Goal: Task Accomplishment & Management: Use online tool/utility

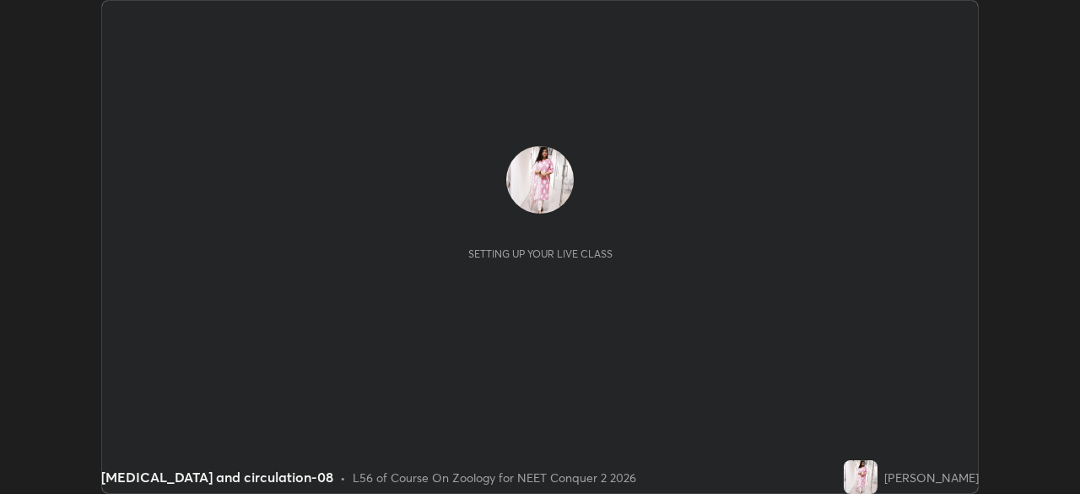
scroll to position [494, 1079]
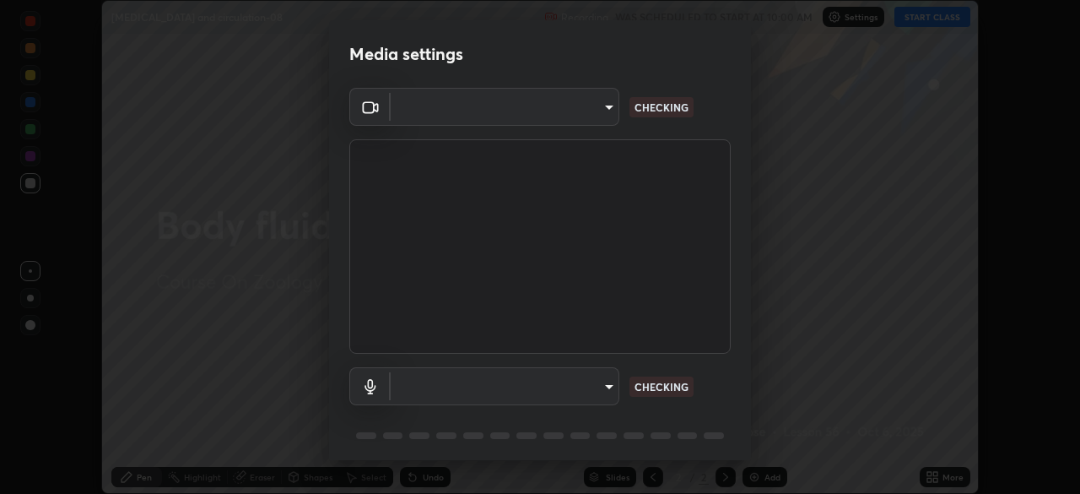
type input "49997c5035a380d1e4bfd67072f4403f37fcfd6159da511fce73e868ba03c42c"
click at [597, 387] on body "Erase all [MEDICAL_DATA] and circulation-08 Recording WAS SCHEDULED TO START AT…" at bounding box center [540, 247] width 1080 height 494
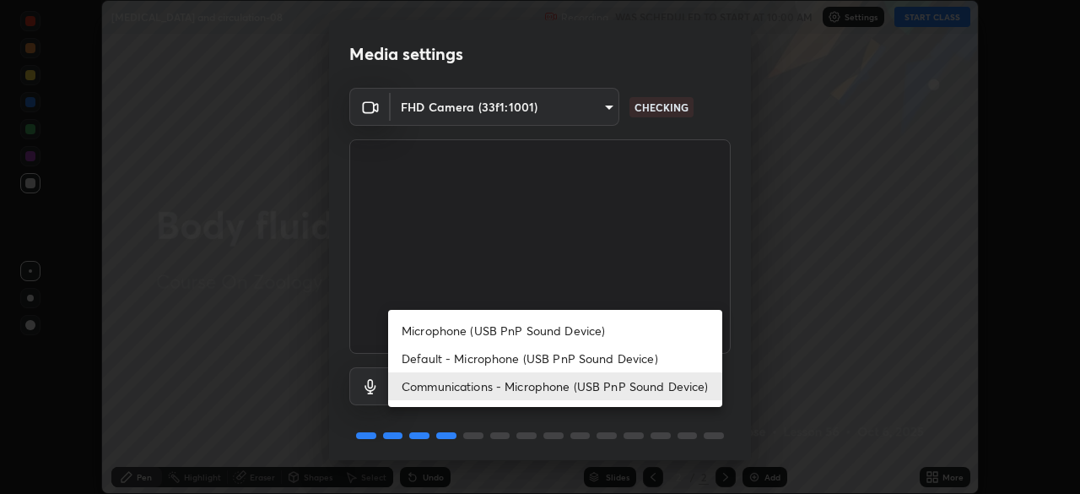
click at [605, 332] on li "Microphone (USB PnP Sound Device)" at bounding box center [555, 330] width 334 height 28
type input "b93cbfc37ea663615e2a2758e13d6489b429ad874a2ce90456402bbb4f5a5e7c"
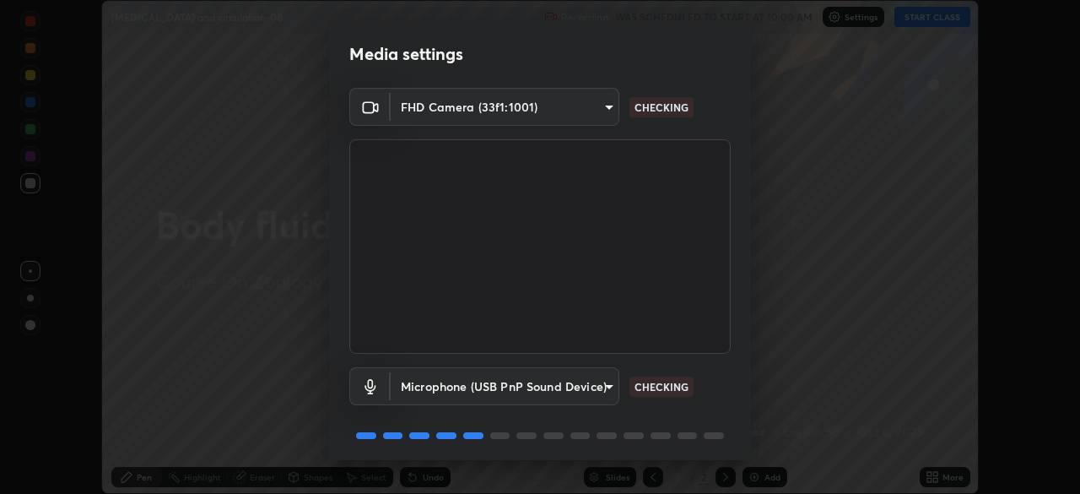
scroll to position [60, 0]
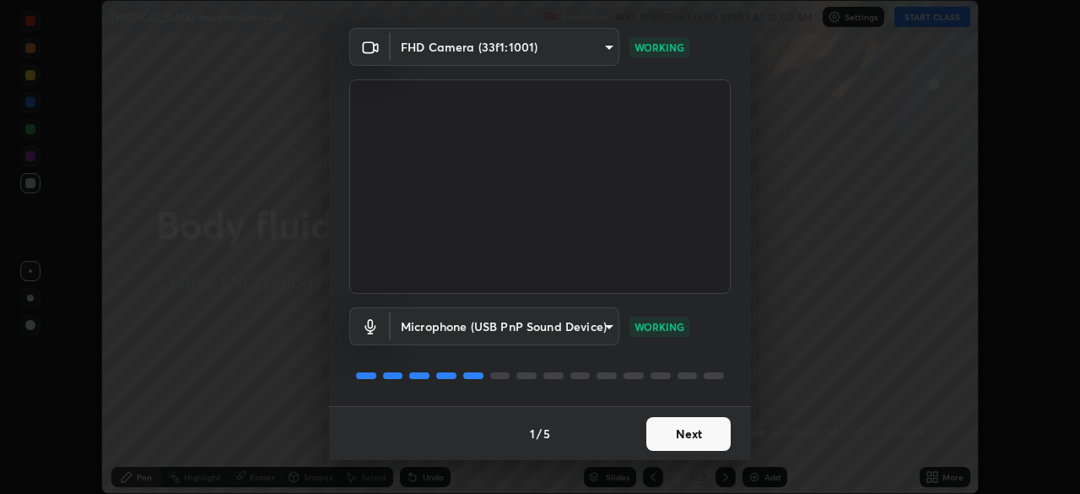
click at [700, 430] on button "Next" at bounding box center [688, 434] width 84 height 34
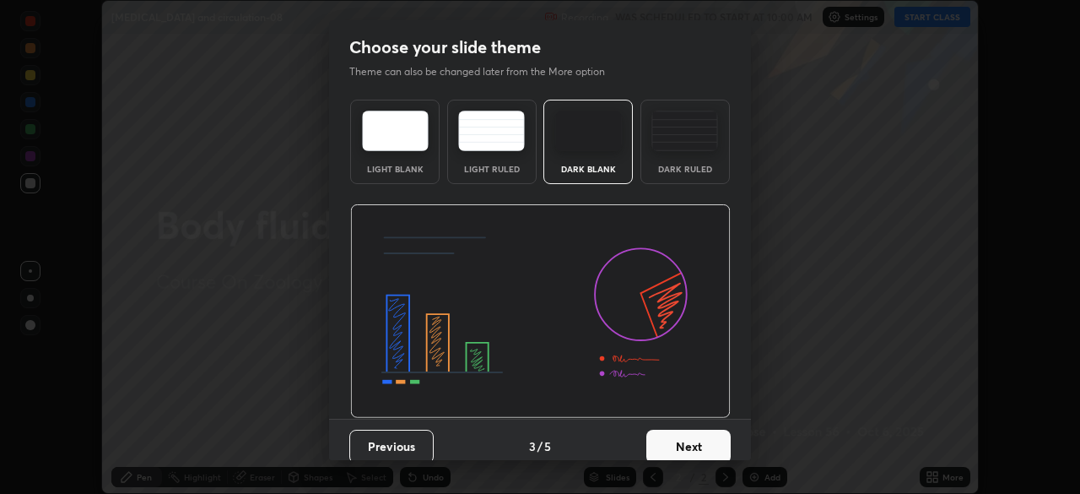
click at [703, 435] on button "Next" at bounding box center [688, 447] width 84 height 34
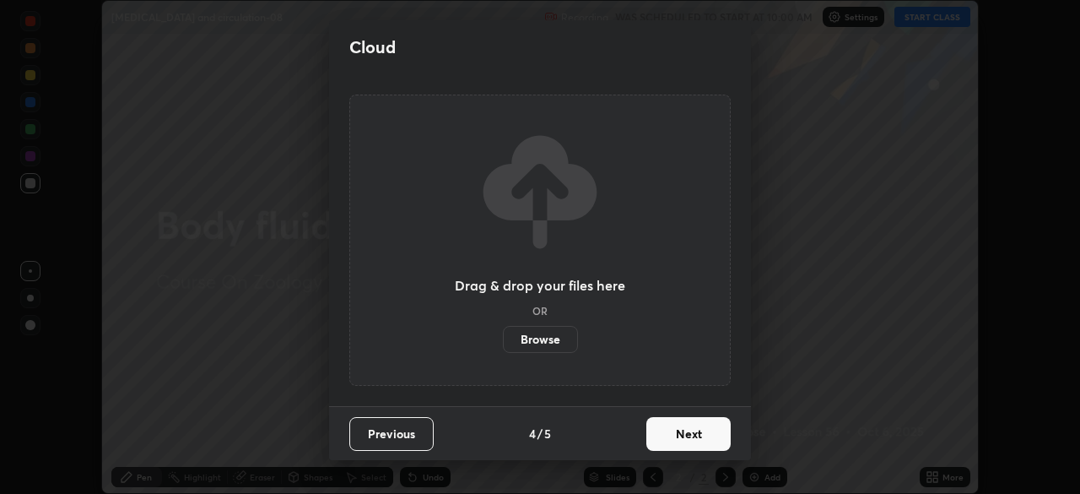
click at [719, 438] on button "Next" at bounding box center [688, 434] width 84 height 34
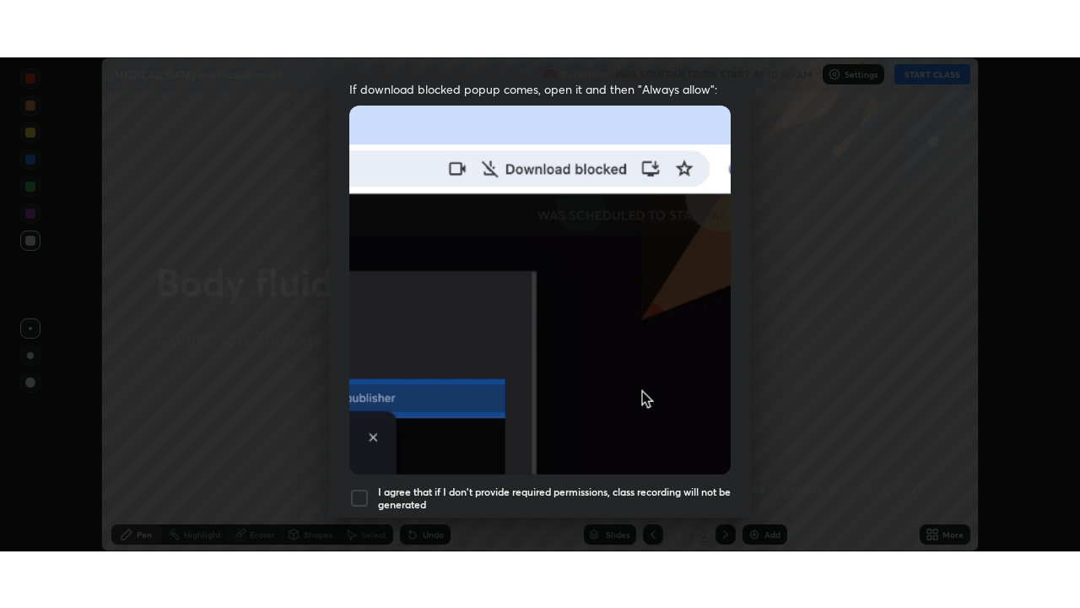
scroll to position [404, 0]
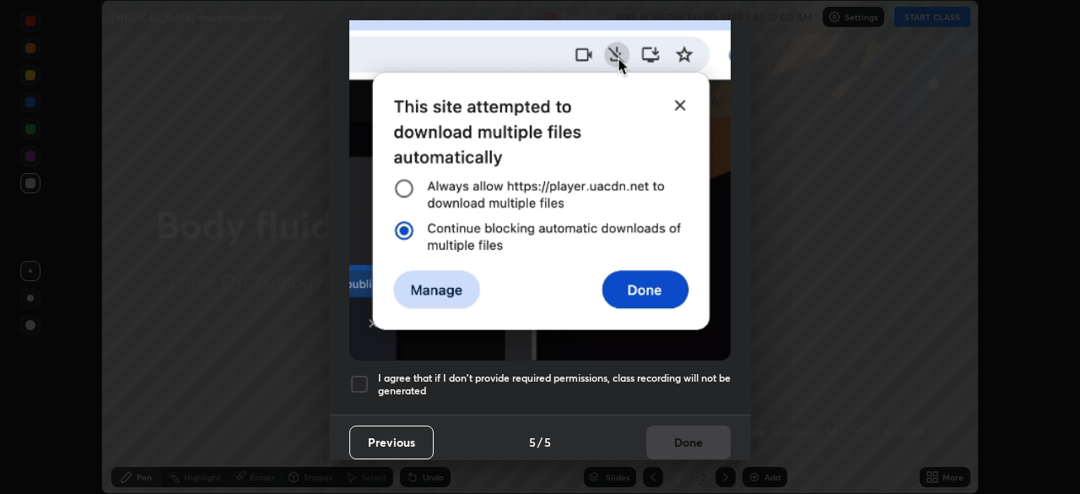
click at [694, 372] on h5 "I agree that if I don't provide required permissions, class recording will not …" at bounding box center [554, 384] width 353 height 26
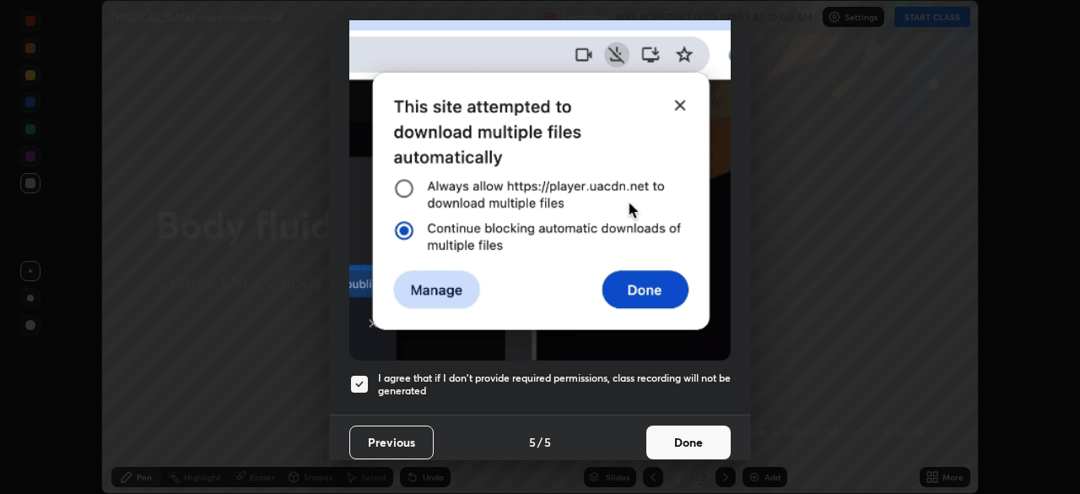
click at [679, 432] on button "Done" at bounding box center [688, 442] width 84 height 34
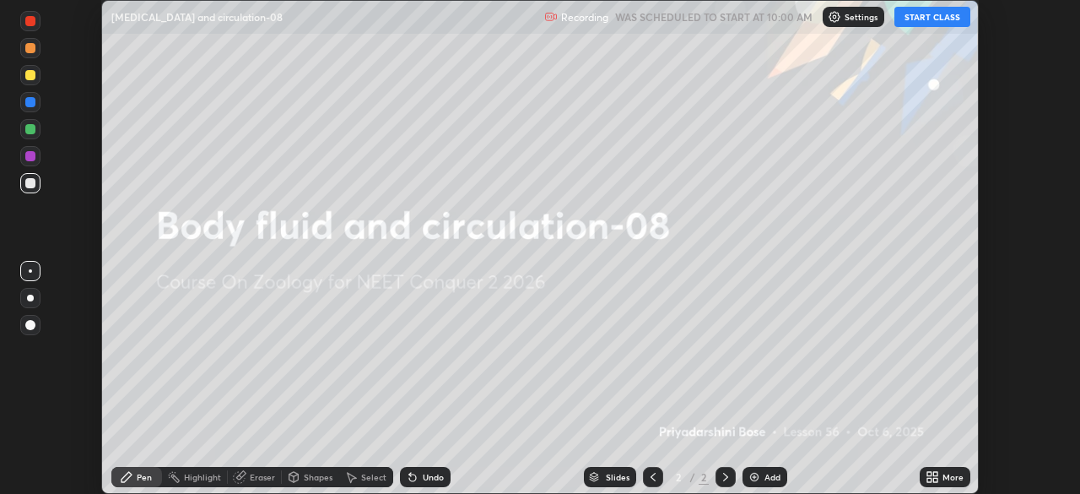
click at [935, 479] on icon at bounding box center [935, 480] width 4 height 4
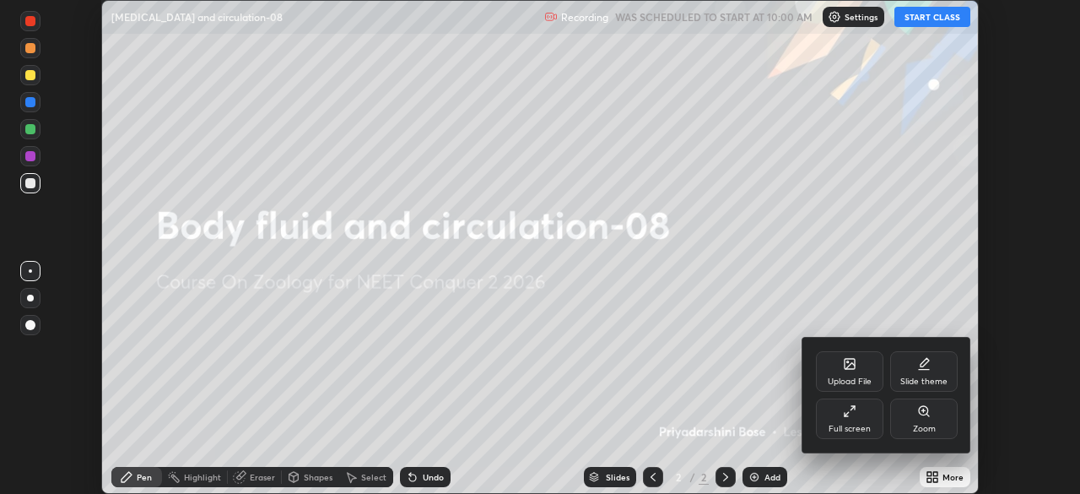
click at [846, 429] on div "Full screen" at bounding box center [850, 428] width 42 height 8
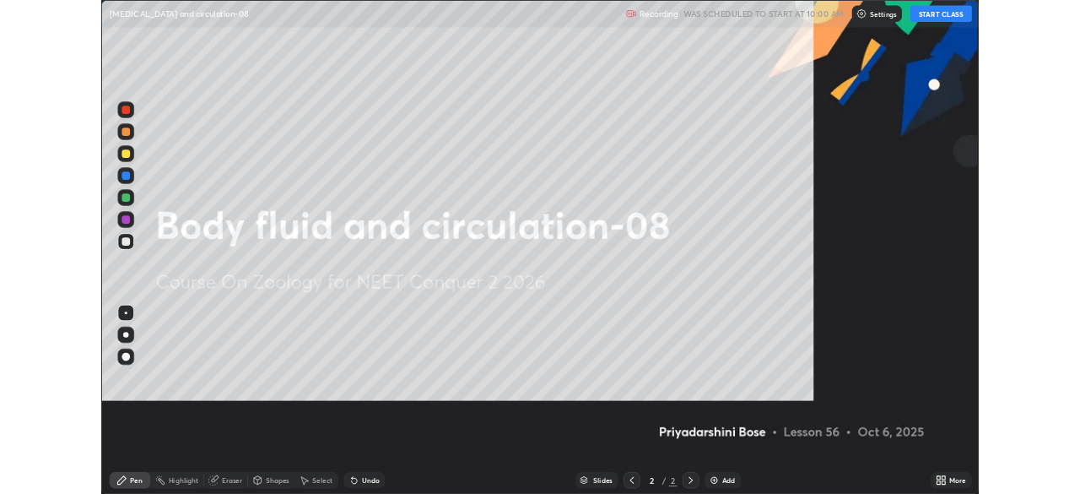
scroll to position [608, 1080]
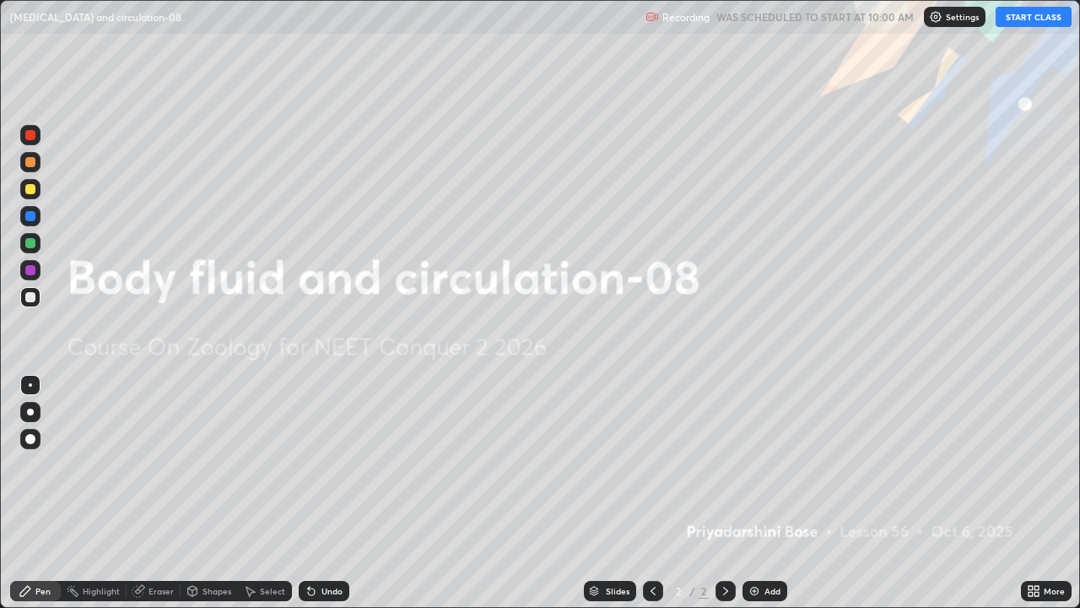
click at [1019, 24] on button "START CLASS" at bounding box center [1034, 17] width 76 height 20
click at [756, 493] on img at bounding box center [755, 591] width 14 height 14
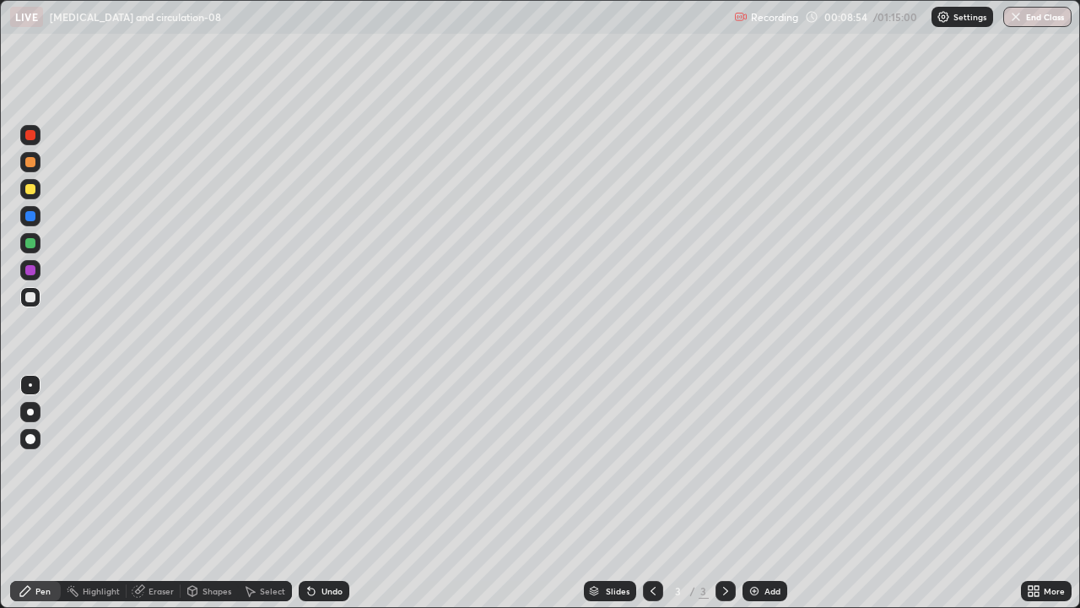
click at [30, 412] on div at bounding box center [30, 411] width 7 height 7
click at [32, 272] on div at bounding box center [30, 270] width 10 height 10
click at [32, 247] on div at bounding box center [30, 243] width 10 height 10
click at [31, 297] on div at bounding box center [30, 297] width 10 height 10
click at [31, 243] on div at bounding box center [30, 243] width 10 height 10
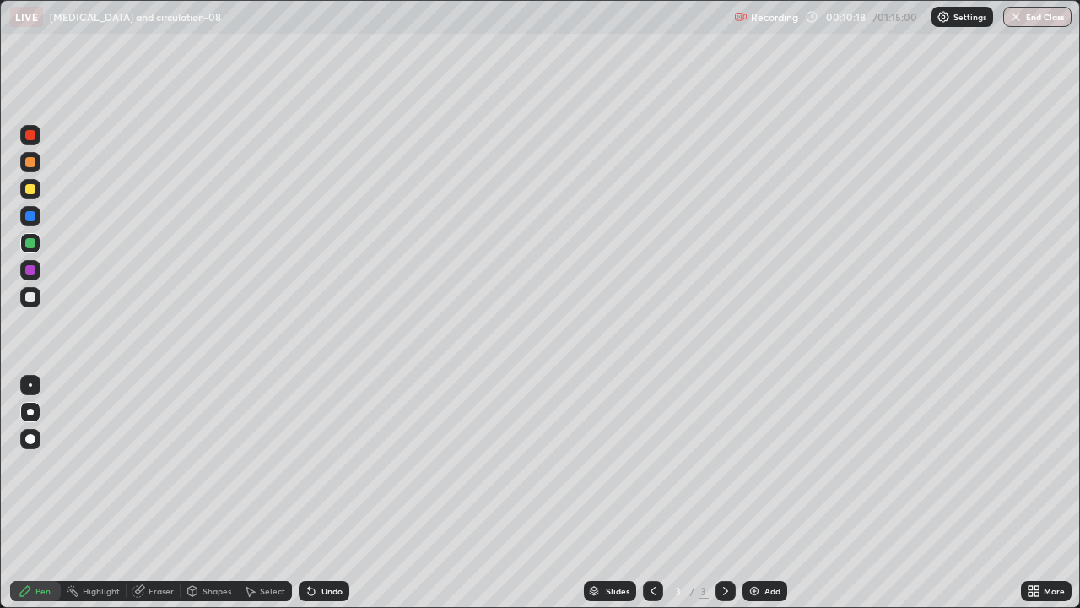
click at [34, 299] on div at bounding box center [30, 297] width 10 height 10
click at [33, 192] on div at bounding box center [30, 189] width 10 height 10
click at [28, 295] on div at bounding box center [30, 297] width 10 height 10
click at [30, 299] on div at bounding box center [30, 297] width 10 height 10
click at [35, 269] on div at bounding box center [30, 270] width 10 height 10
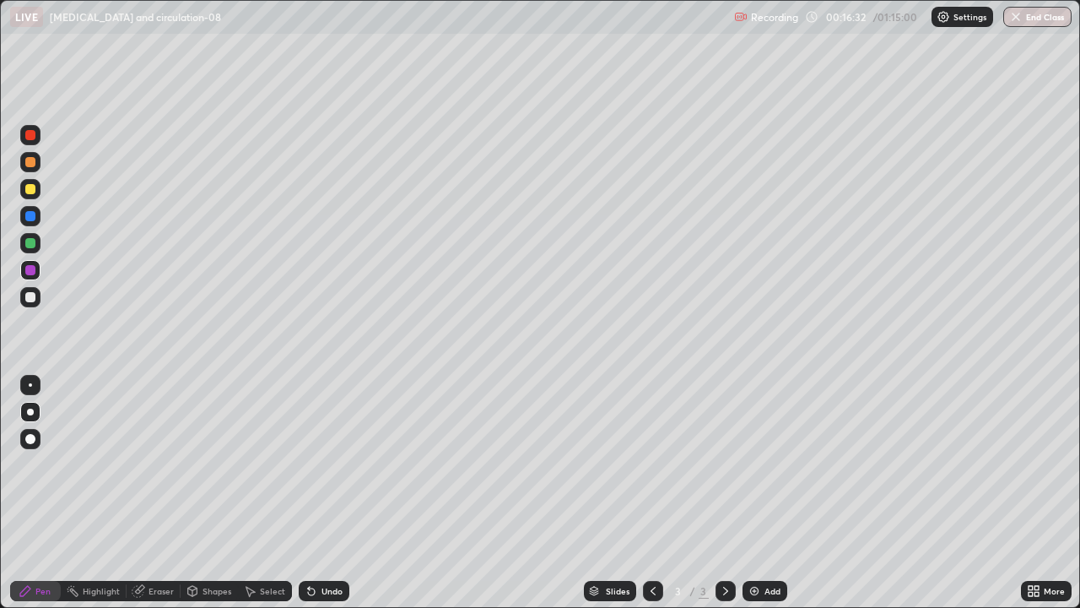
click at [752, 493] on img at bounding box center [755, 591] width 14 height 14
click at [32, 243] on div at bounding box center [30, 243] width 10 height 10
click at [32, 269] on div at bounding box center [30, 270] width 10 height 10
click at [32, 296] on div at bounding box center [30, 297] width 10 height 10
click at [33, 191] on div at bounding box center [30, 189] width 10 height 10
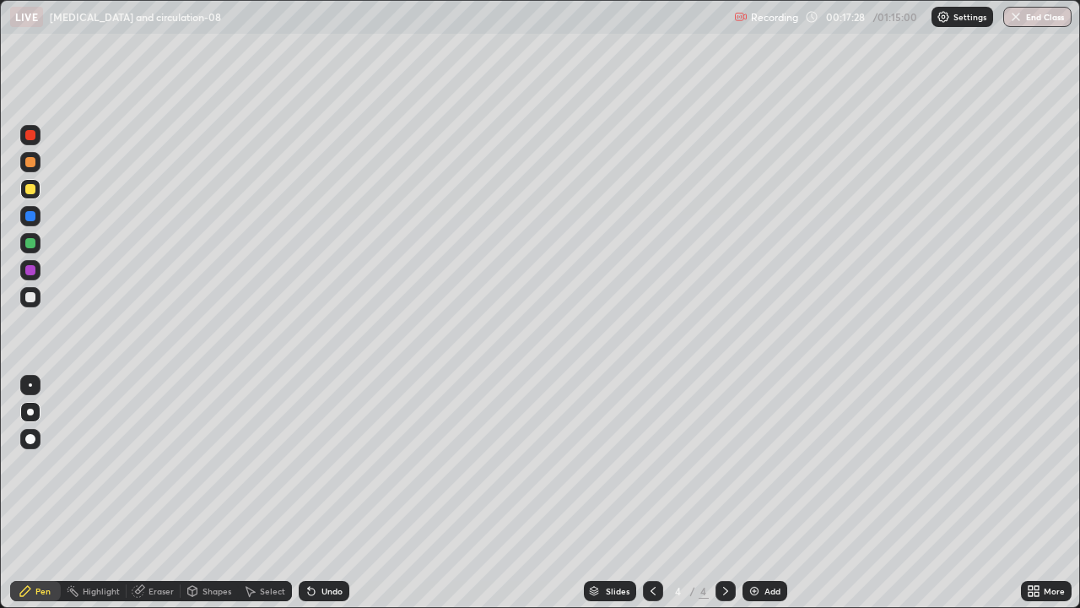
click at [308, 493] on icon at bounding box center [309, 588] width 2 height 2
click at [653, 493] on icon at bounding box center [653, 591] width 14 height 14
click at [731, 493] on div at bounding box center [726, 591] width 20 height 20
click at [659, 493] on div at bounding box center [653, 591] width 20 height 20
click at [720, 493] on icon at bounding box center [726, 591] width 14 height 14
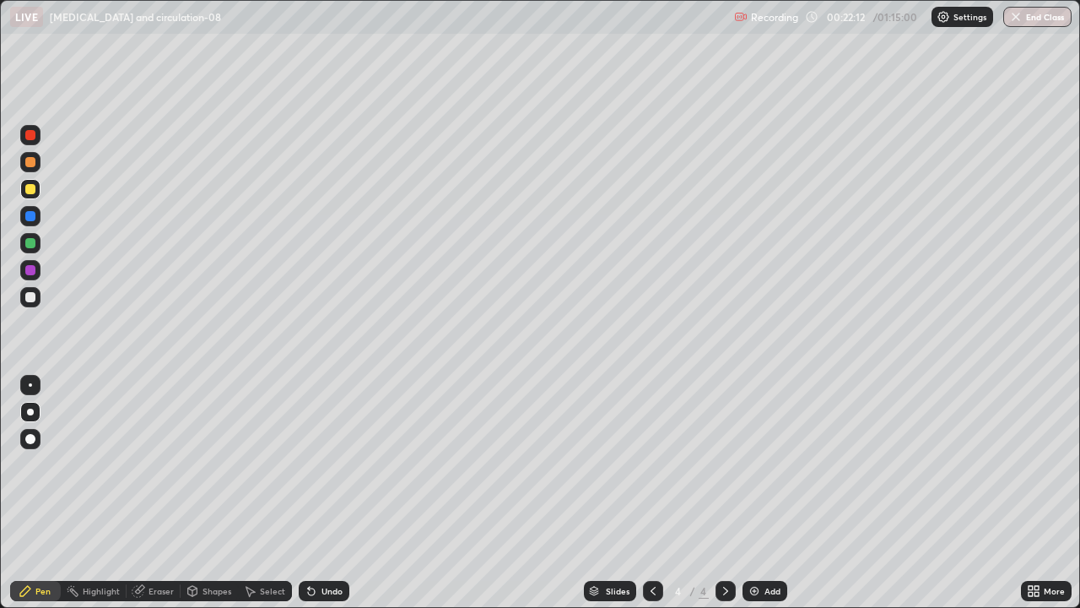
click at [651, 493] on icon at bounding box center [653, 591] width 14 height 14
click at [36, 298] on div at bounding box center [30, 297] width 20 height 20
click at [34, 187] on div at bounding box center [30, 189] width 10 height 10
click at [727, 493] on icon at bounding box center [726, 591] width 14 height 14
click at [28, 272] on div at bounding box center [30, 270] width 10 height 10
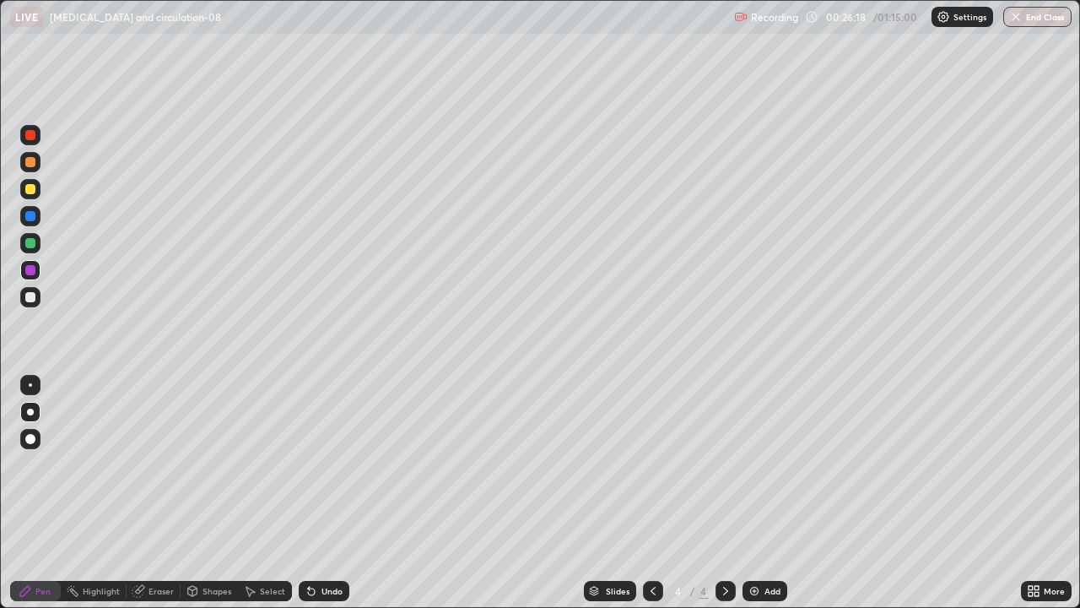
click at [658, 493] on div at bounding box center [653, 591] width 20 height 20
click at [733, 493] on div at bounding box center [726, 591] width 20 height 34
click at [35, 261] on div at bounding box center [30, 270] width 20 height 20
click at [311, 493] on icon at bounding box center [311, 591] width 7 height 7
click at [307, 493] on icon at bounding box center [312, 591] width 14 height 14
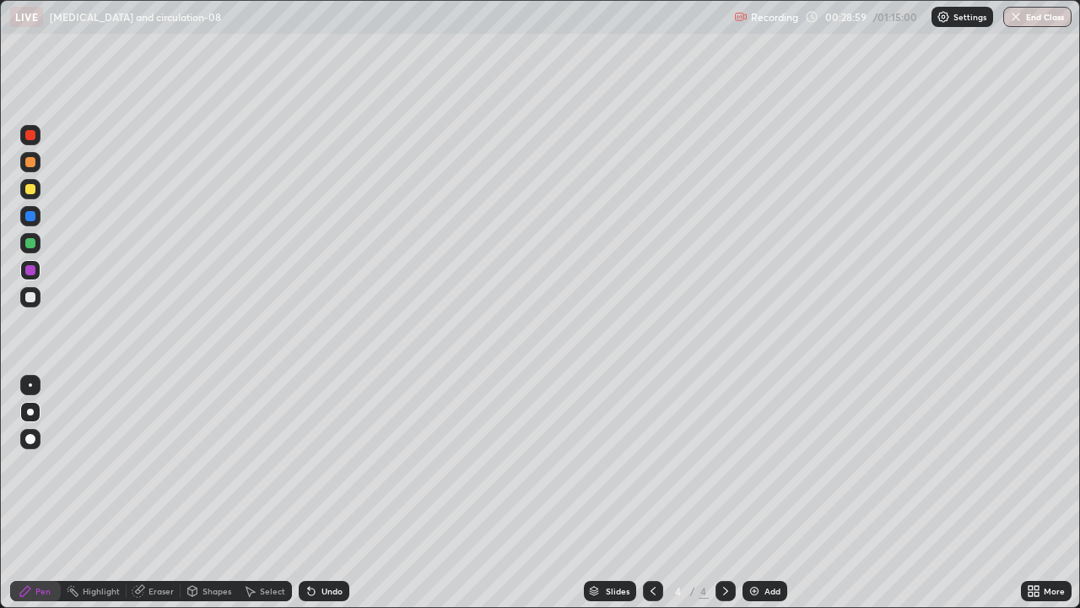
click at [307, 493] on icon at bounding box center [312, 591] width 14 height 14
click at [311, 493] on icon at bounding box center [311, 591] width 7 height 7
click at [308, 493] on icon at bounding box center [311, 591] width 7 height 7
click at [308, 493] on icon at bounding box center [309, 588] width 2 height 2
click at [38, 298] on div at bounding box center [30, 297] width 20 height 20
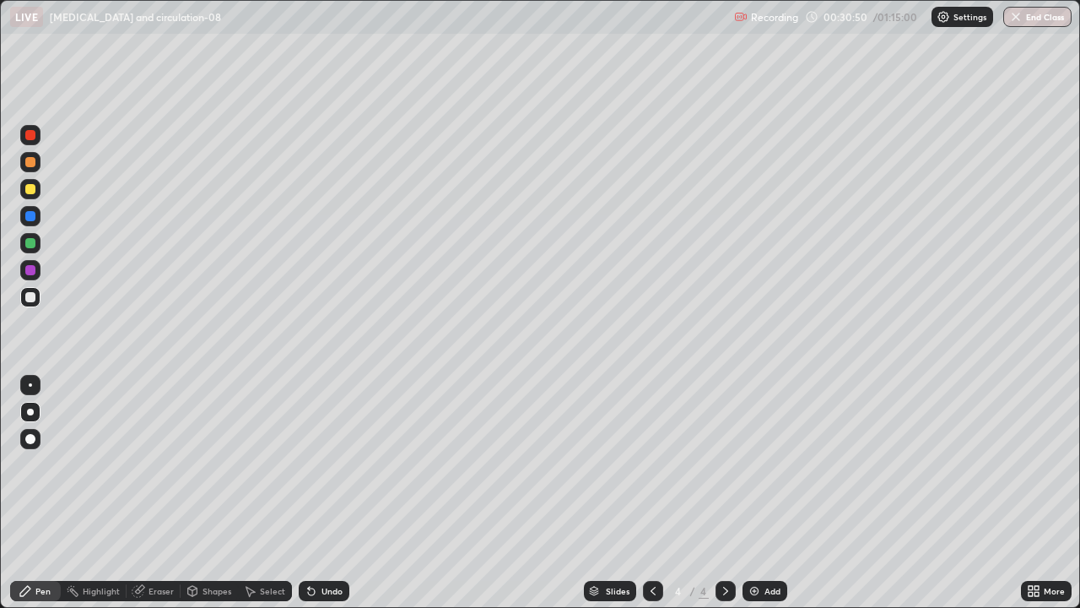
click at [753, 493] on img at bounding box center [755, 591] width 14 height 14
click at [26, 193] on div at bounding box center [30, 189] width 20 height 20
click at [31, 159] on div at bounding box center [30, 162] width 10 height 10
click at [32, 243] on div at bounding box center [30, 243] width 10 height 10
click at [30, 271] on div at bounding box center [30, 270] width 10 height 10
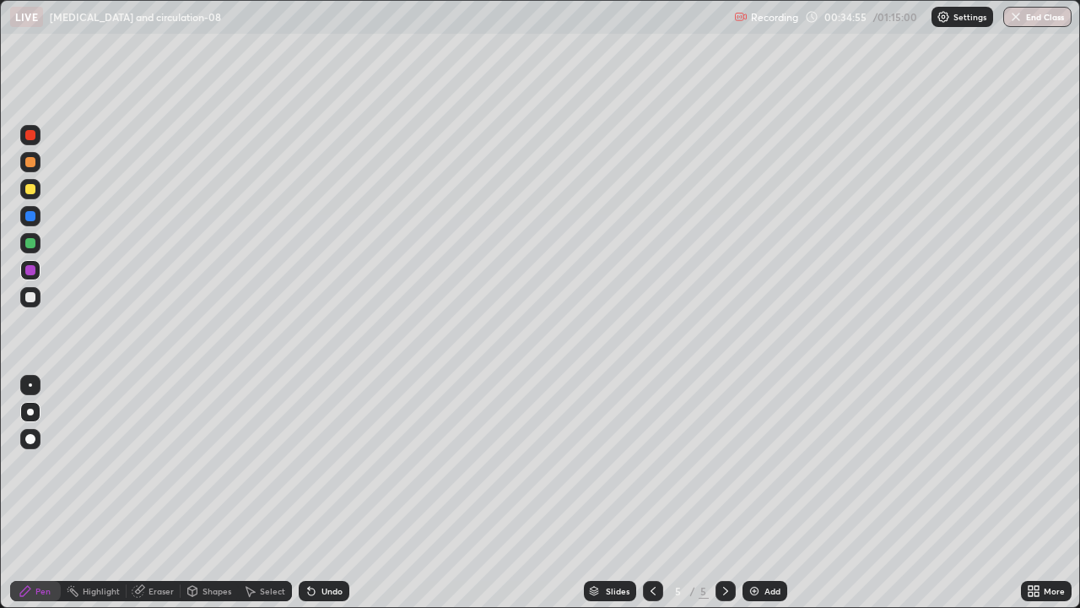
click at [30, 297] on div at bounding box center [30, 297] width 10 height 10
click at [30, 295] on div at bounding box center [30, 297] width 10 height 10
click at [31, 246] on div at bounding box center [30, 243] width 10 height 10
click at [26, 190] on div at bounding box center [30, 189] width 10 height 10
click at [753, 493] on img at bounding box center [755, 591] width 14 height 14
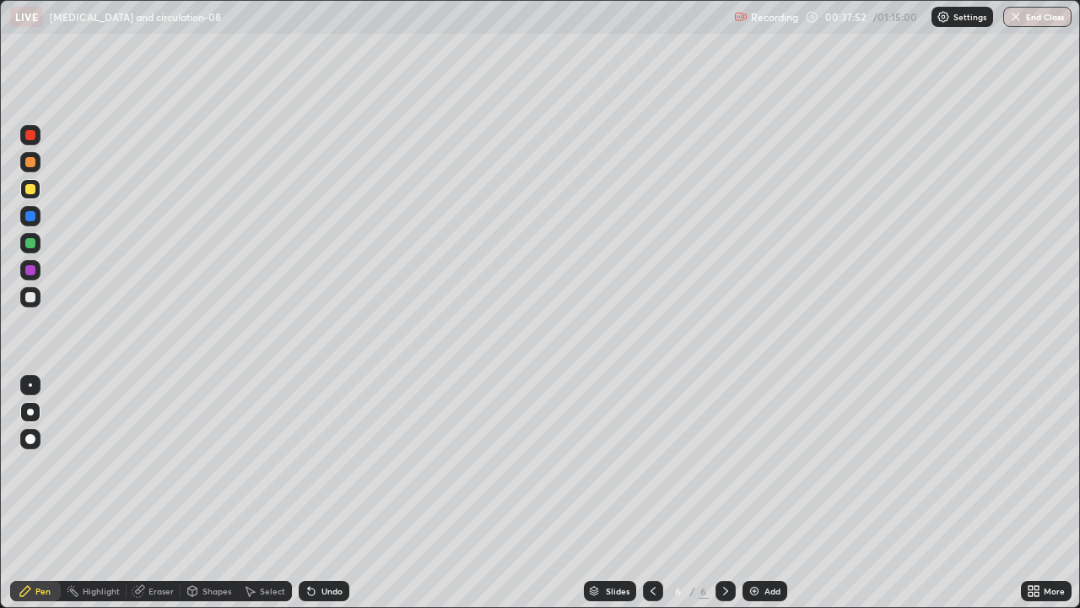
click at [29, 245] on div at bounding box center [30, 243] width 10 height 10
click at [308, 493] on icon at bounding box center [309, 588] width 2 height 2
click at [31, 270] on div at bounding box center [30, 270] width 10 height 10
click at [30, 299] on div at bounding box center [30, 297] width 10 height 10
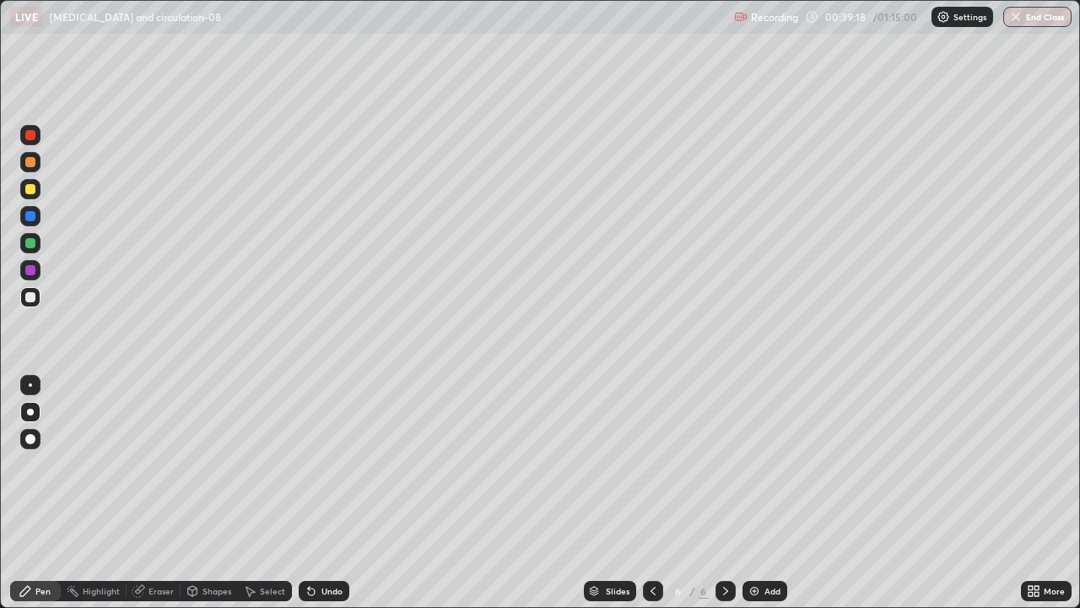
click at [37, 186] on div at bounding box center [30, 189] width 20 height 20
click at [1030, 493] on icon at bounding box center [1031, 588] width 4 height 4
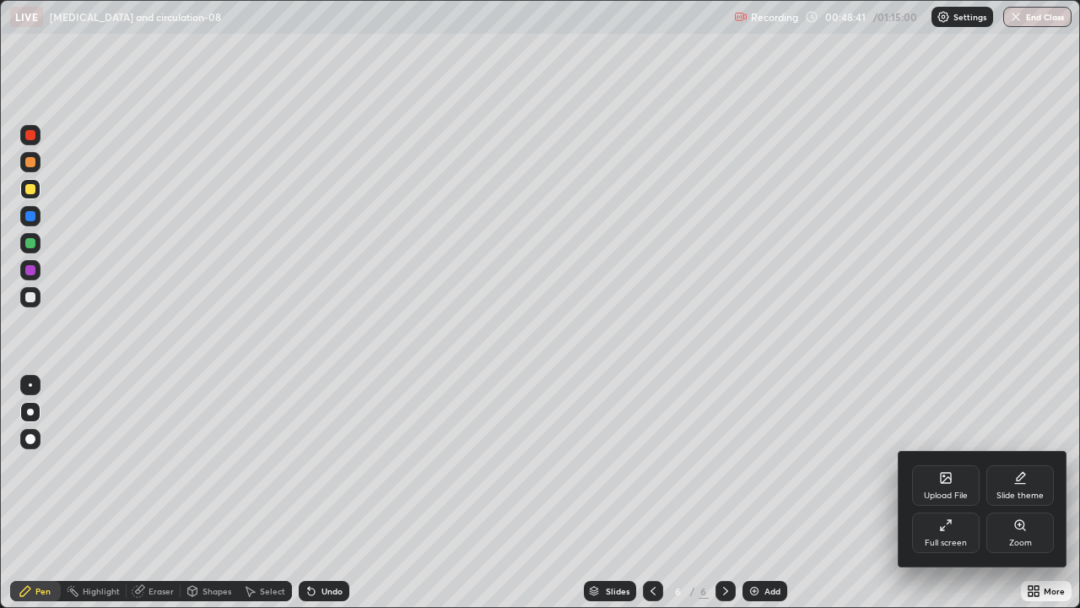
click at [984, 383] on div at bounding box center [540, 304] width 1080 height 608
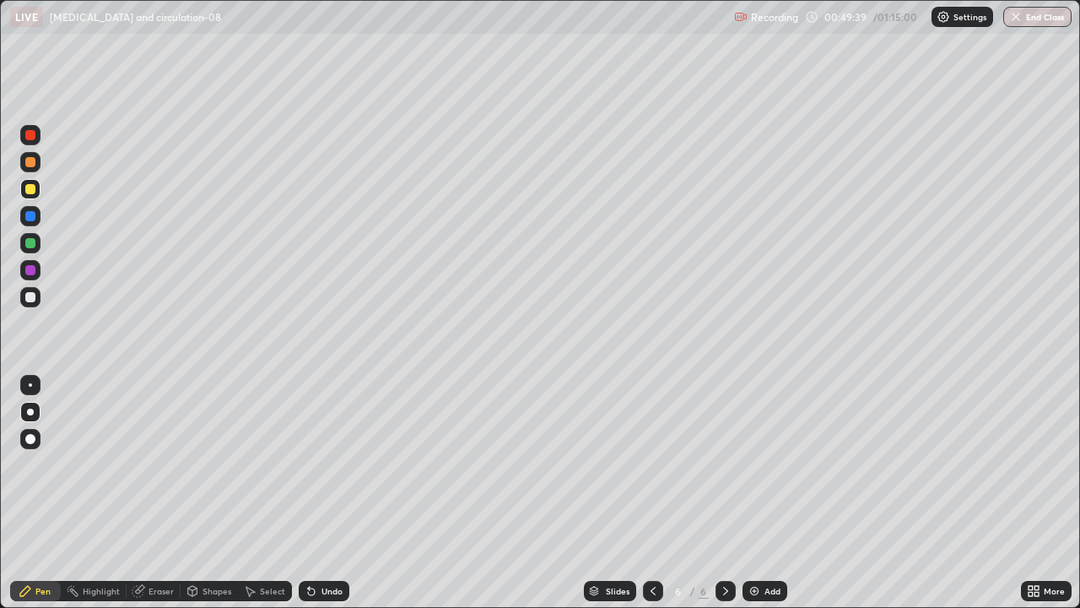
click at [1030, 493] on icon at bounding box center [1031, 588] width 4 height 4
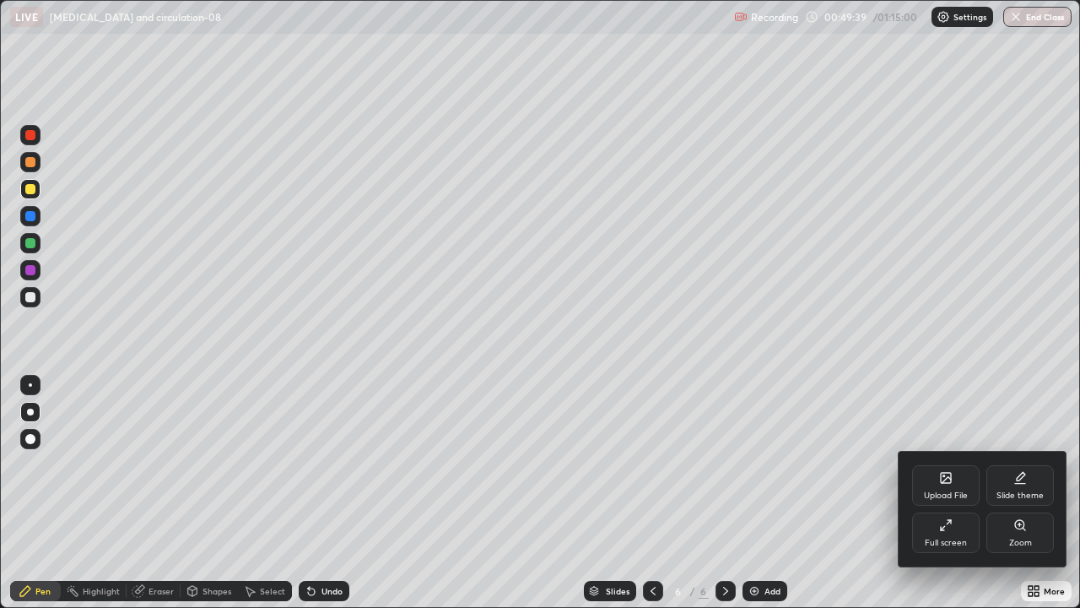
click at [954, 493] on div "Full screen" at bounding box center [946, 532] width 68 height 41
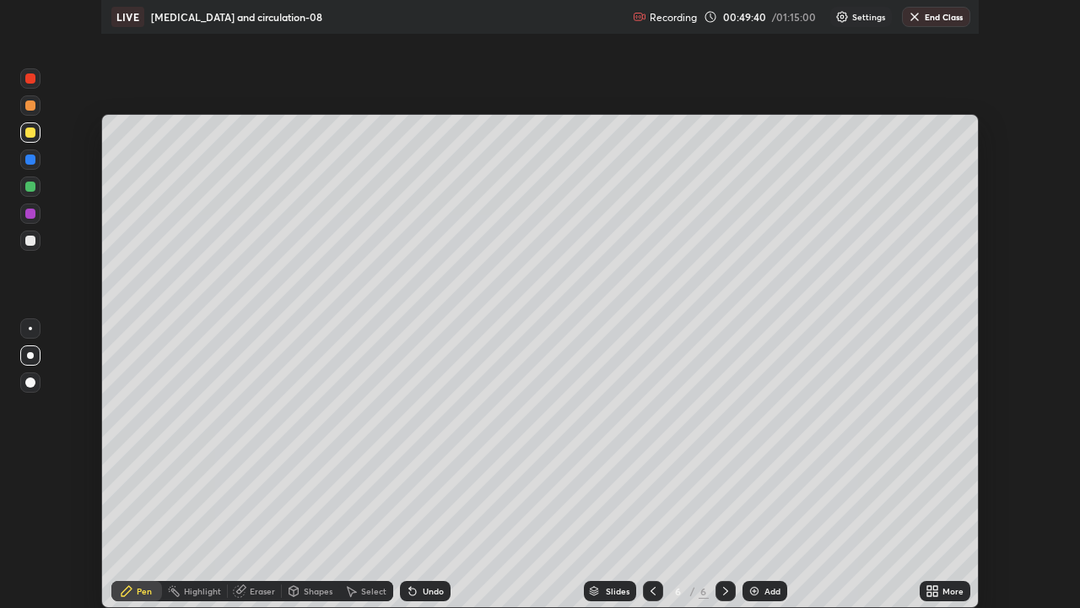
scroll to position [83897, 83311]
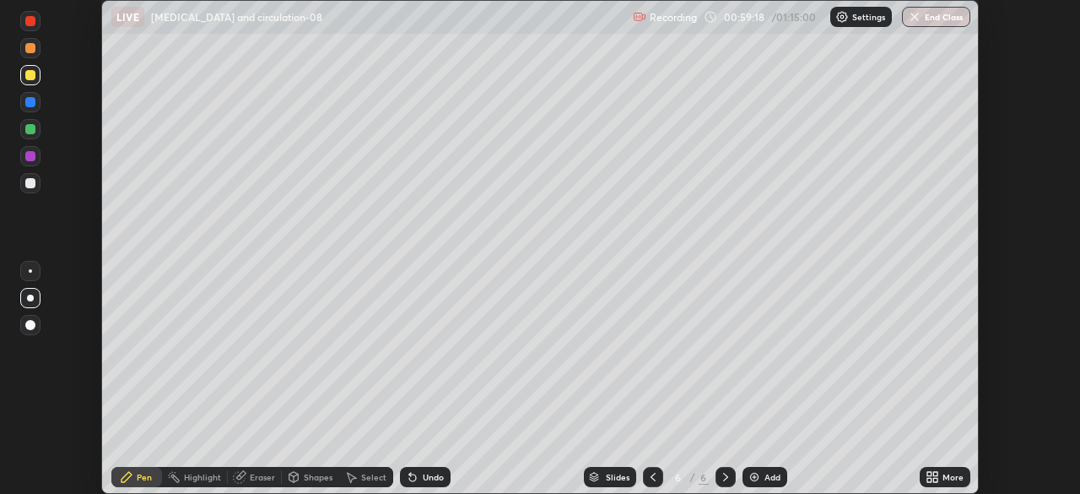
click at [755, 474] on img at bounding box center [755, 477] width 14 height 14
click at [935, 478] on icon at bounding box center [935, 480] width 4 height 4
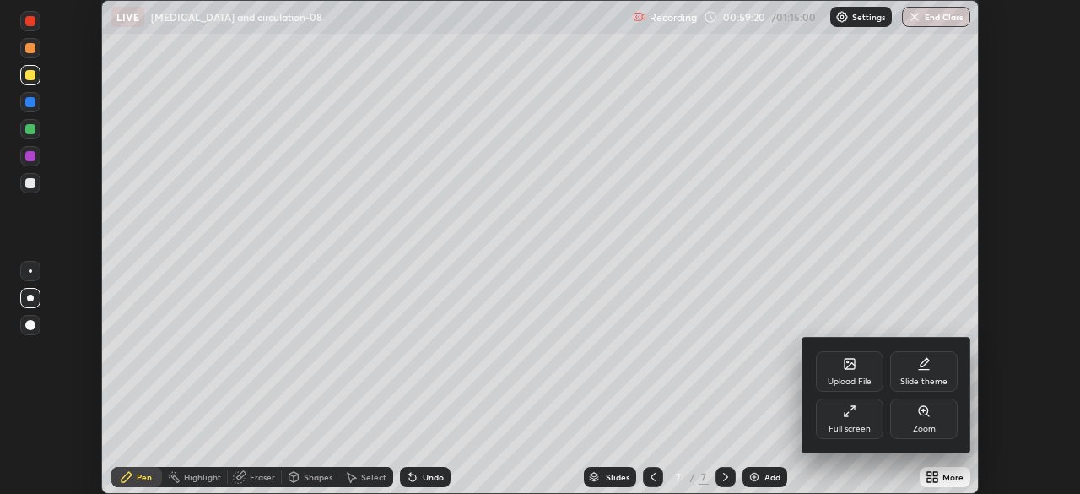
click at [852, 420] on div "Full screen" at bounding box center [850, 418] width 68 height 41
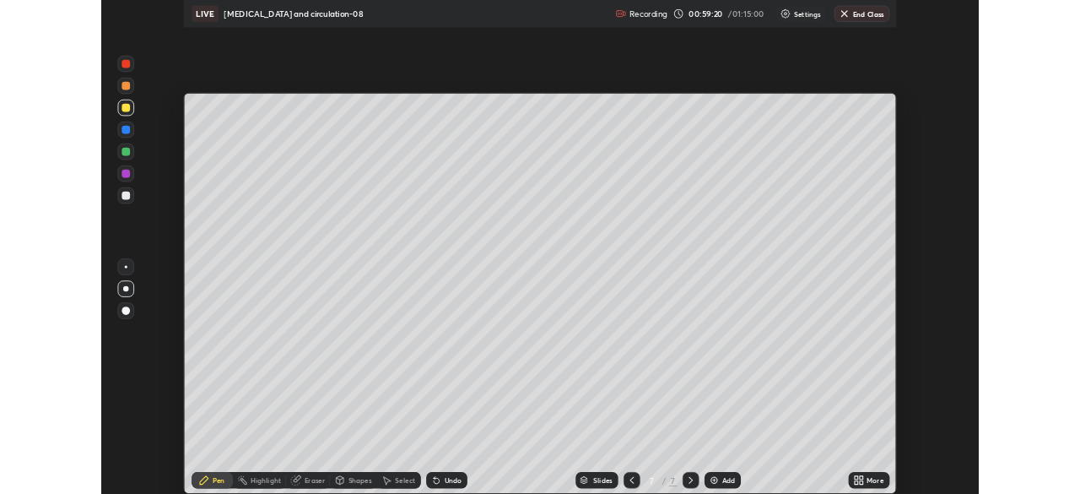
scroll to position [608, 1080]
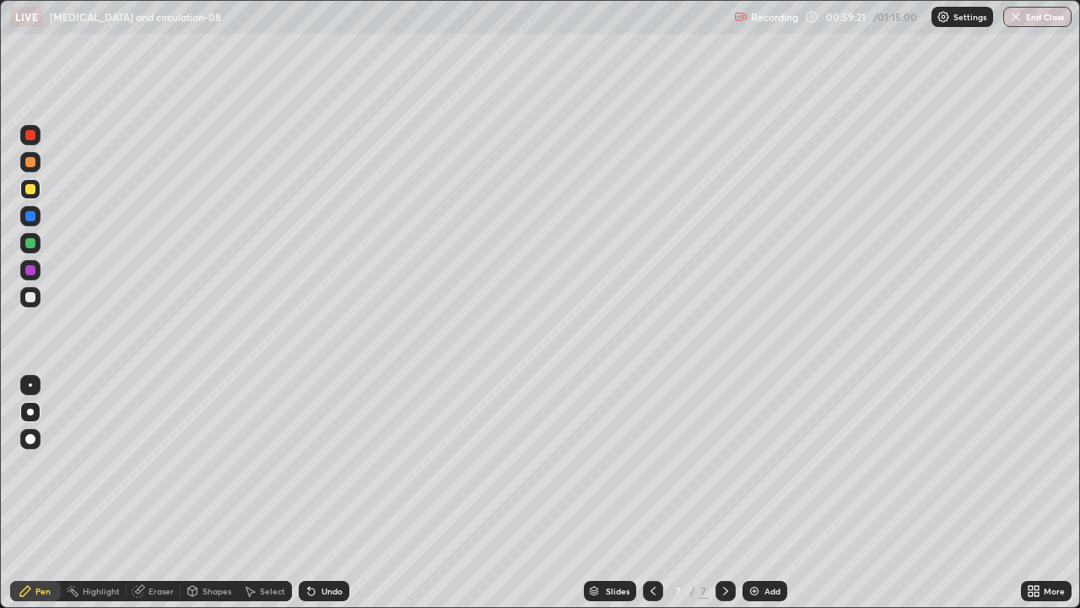
click at [31, 161] on div at bounding box center [30, 162] width 10 height 10
click at [35, 240] on div at bounding box center [30, 243] width 10 height 10
click at [28, 189] on div at bounding box center [30, 189] width 10 height 10
click at [25, 164] on div at bounding box center [30, 162] width 10 height 10
click at [158, 493] on div "Eraser" at bounding box center [154, 591] width 54 height 20
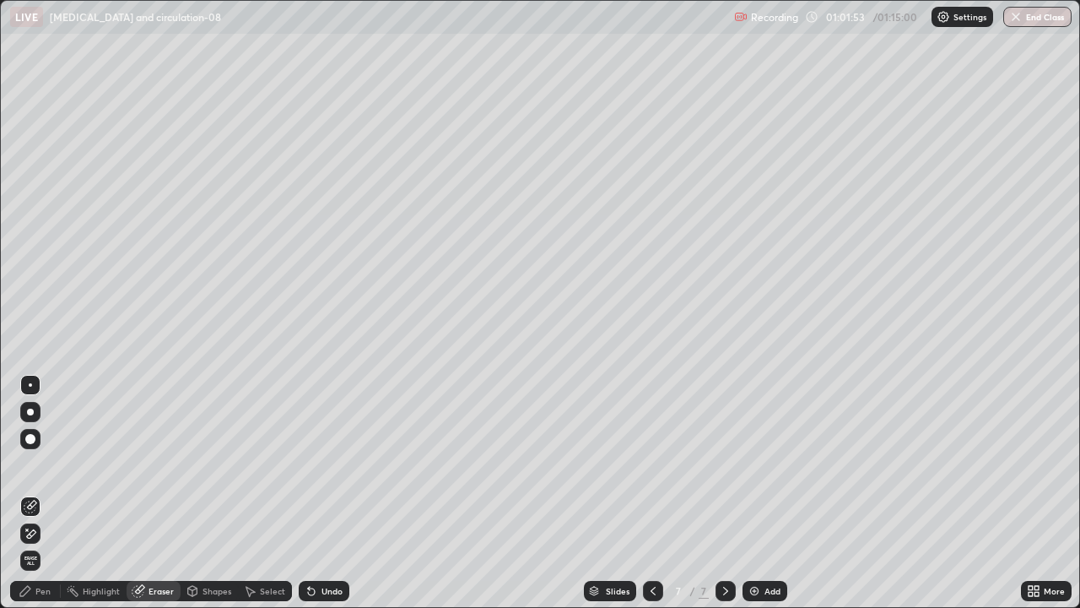
click at [31, 493] on icon at bounding box center [26, 591] width 14 height 14
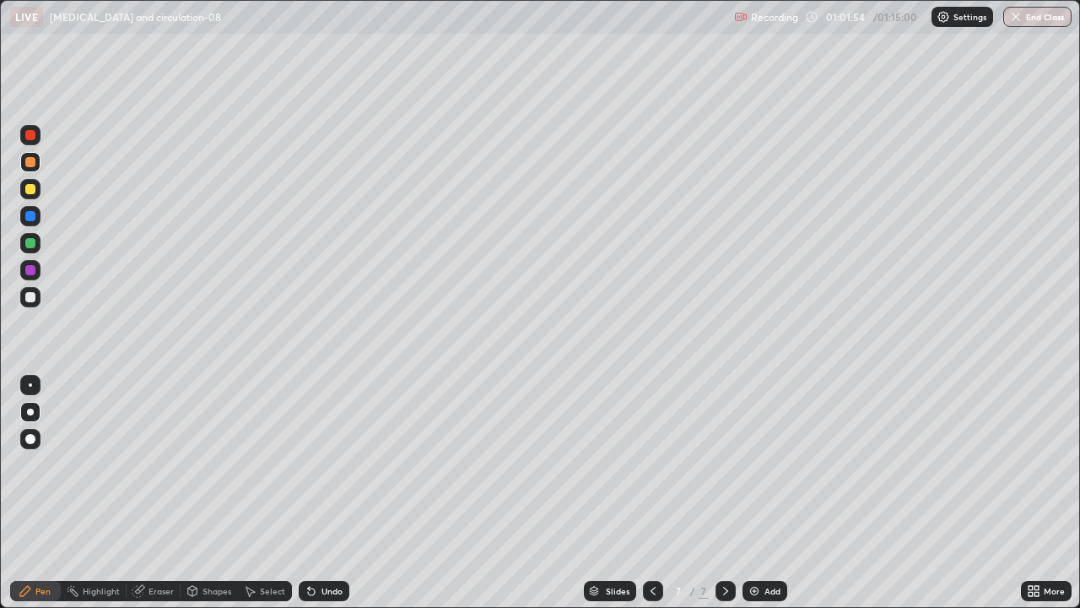
click at [30, 241] on div at bounding box center [30, 243] width 10 height 10
click at [33, 160] on div at bounding box center [30, 162] width 10 height 10
click at [1032, 21] on button "End Class" at bounding box center [1037, 17] width 68 height 20
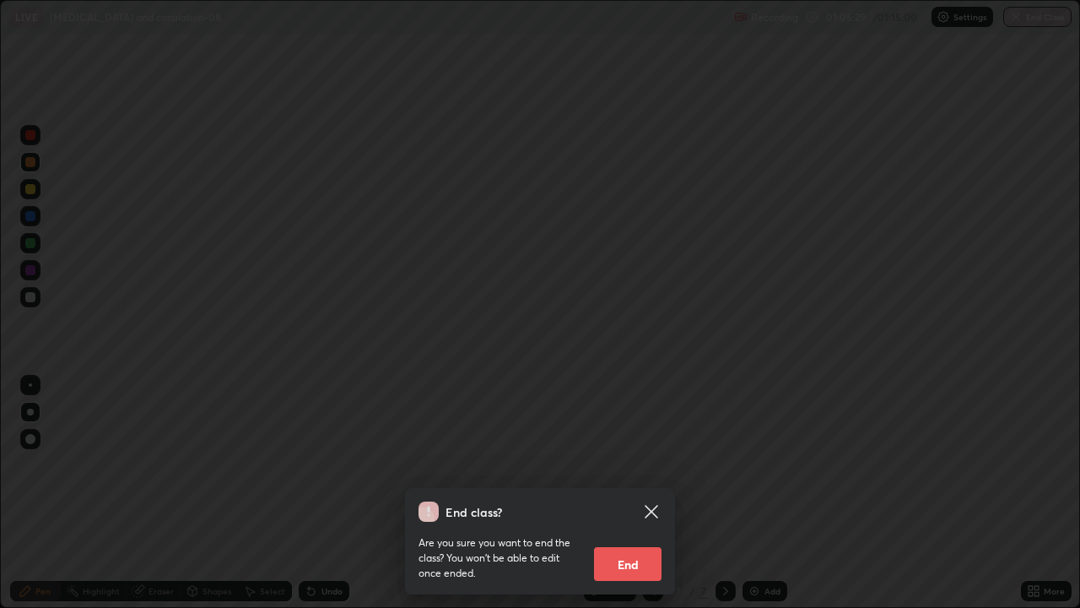
click at [639, 493] on button "End" at bounding box center [628, 564] width 68 height 34
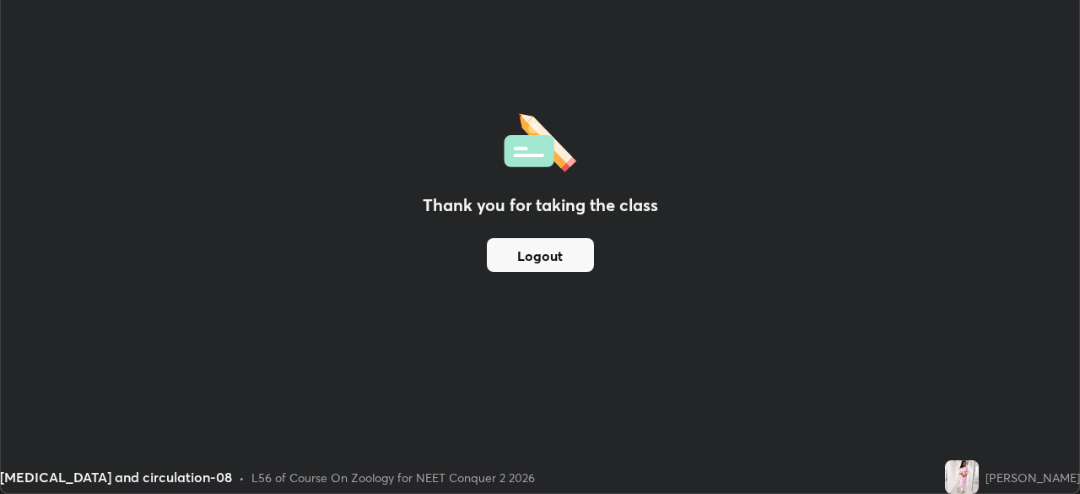
scroll to position [83897, 83311]
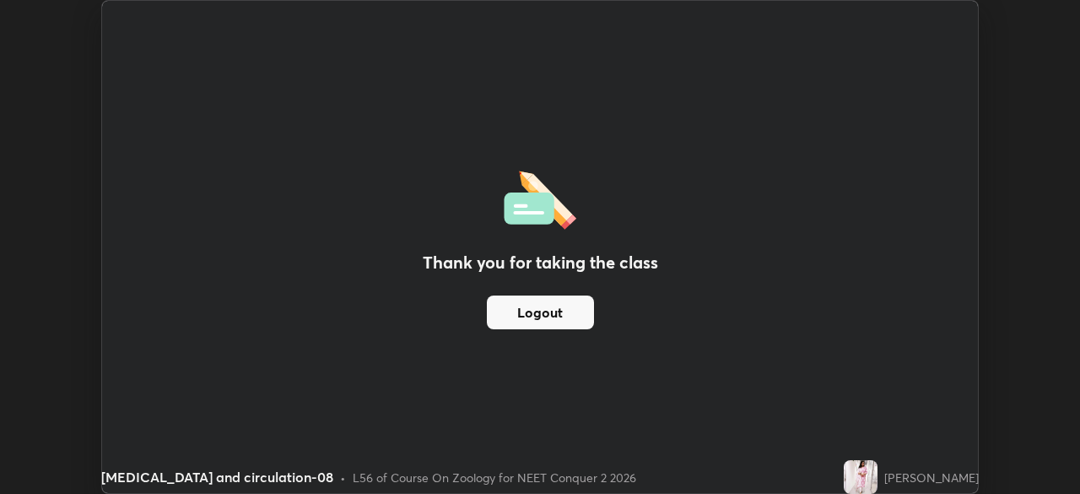
click at [545, 300] on button "Logout" at bounding box center [540, 312] width 107 height 34
